Goal: Find specific page/section: Find specific page/section

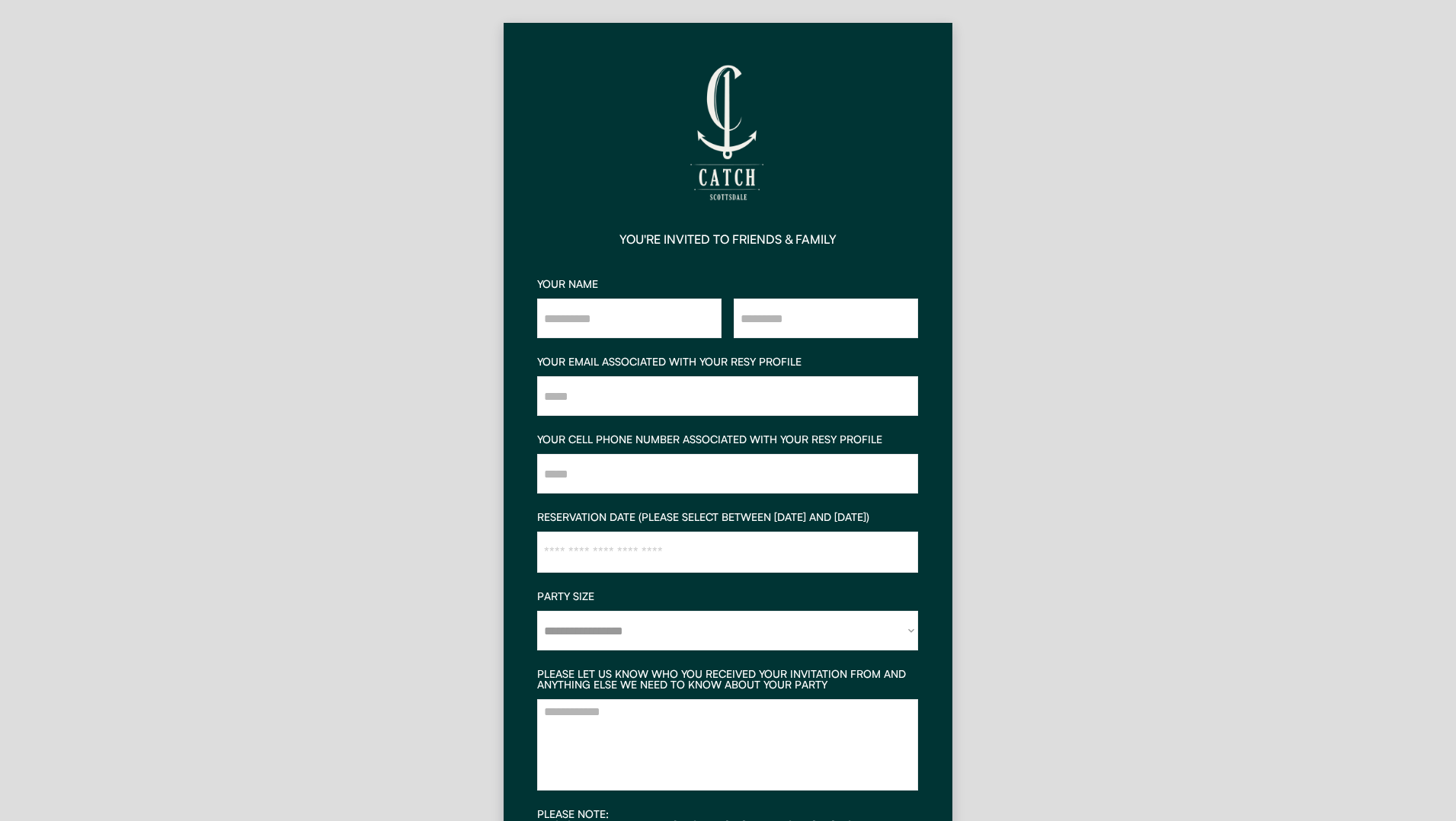
scroll to position [152, 0]
